Goal: Task Accomplishment & Management: Complete application form

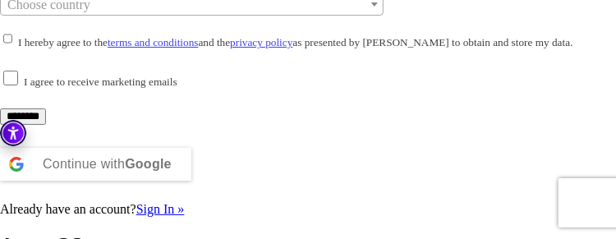
scroll to position [493, 0]
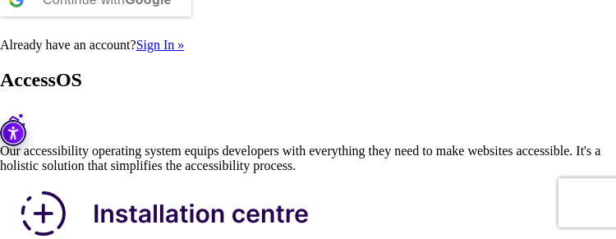
scroll to position [800, 0]
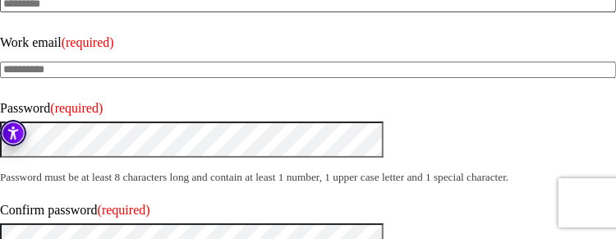
click at [300, 12] on input "Last name (required)" at bounding box center [308, 4] width 616 height 16
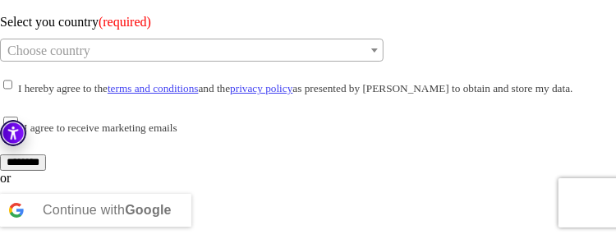
scroll to position [800, 0]
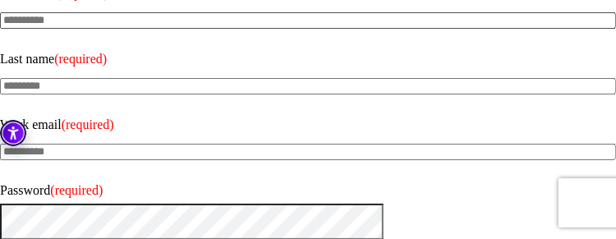
scroll to position [0, 0]
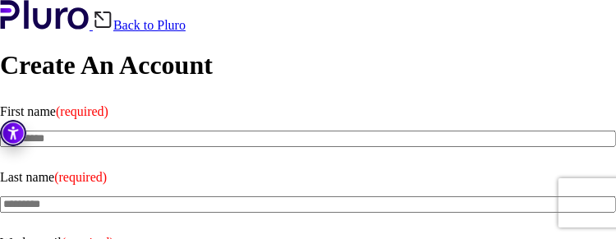
click at [113, 30] on img at bounding box center [103, 20] width 21 height 20
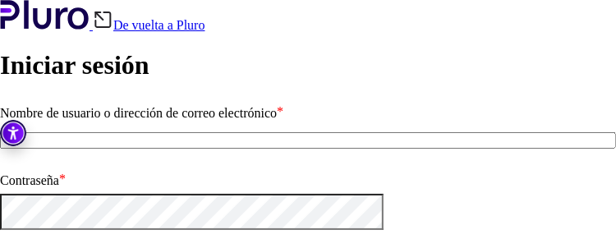
click at [113, 30] on img at bounding box center [103, 20] width 21 height 20
